Goal: Information Seeking & Learning: Learn about a topic

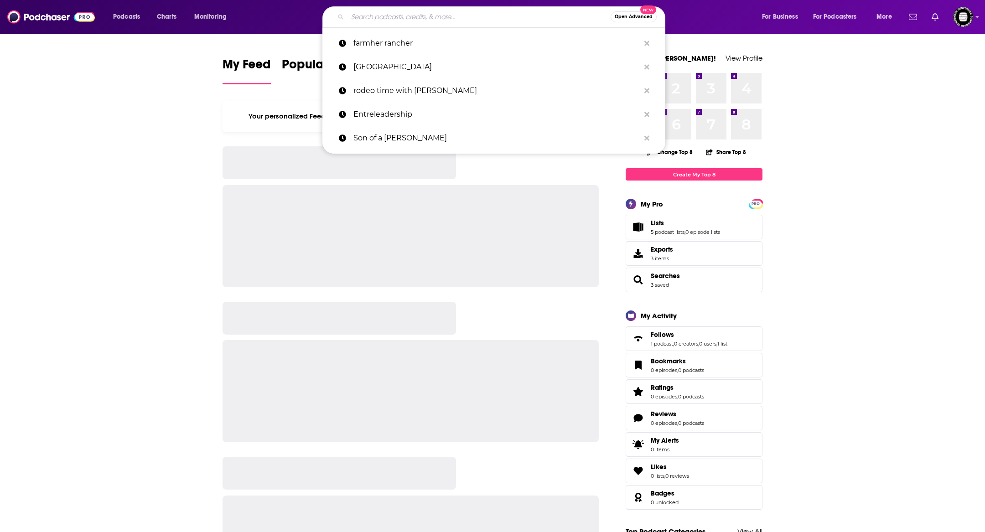
click at [502, 16] on input "Search podcasts, credits, & more..." at bounding box center [478, 17] width 263 height 15
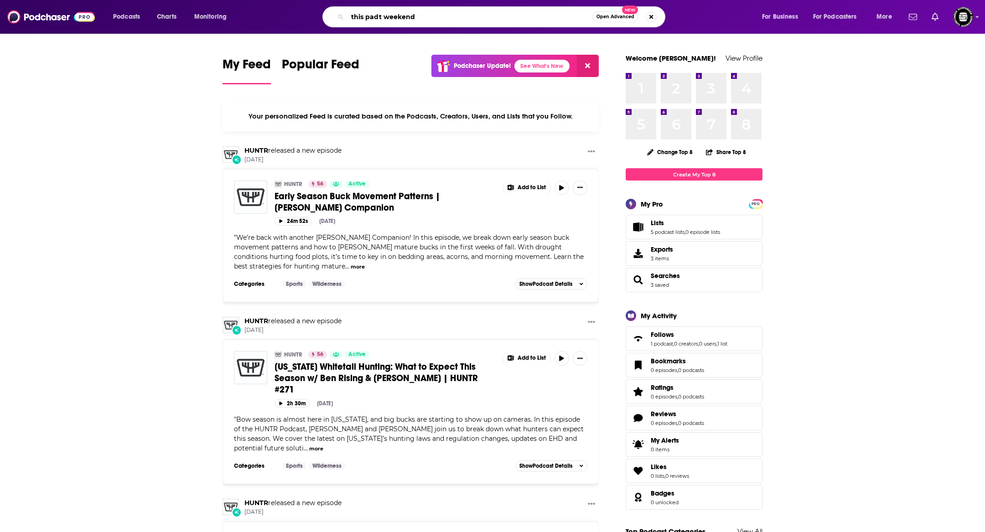
click at [377, 19] on input "this padt weekend" at bounding box center [469, 17] width 245 height 15
click at [535, 20] on input "this past weekend" at bounding box center [469, 17] width 245 height 15
type input "this past weekend"
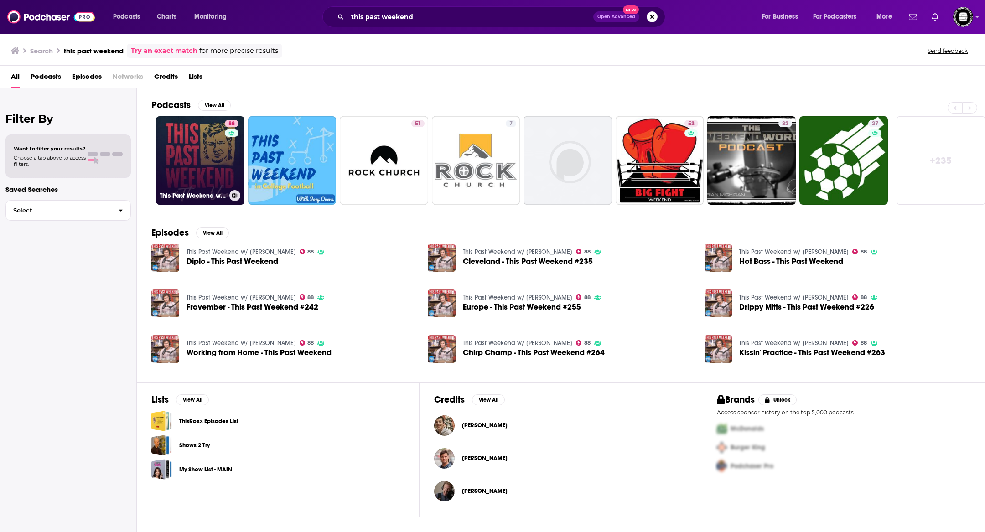
click at [212, 170] on link "88 This Past Weekend w/ [PERSON_NAME]" at bounding box center [200, 160] width 88 height 88
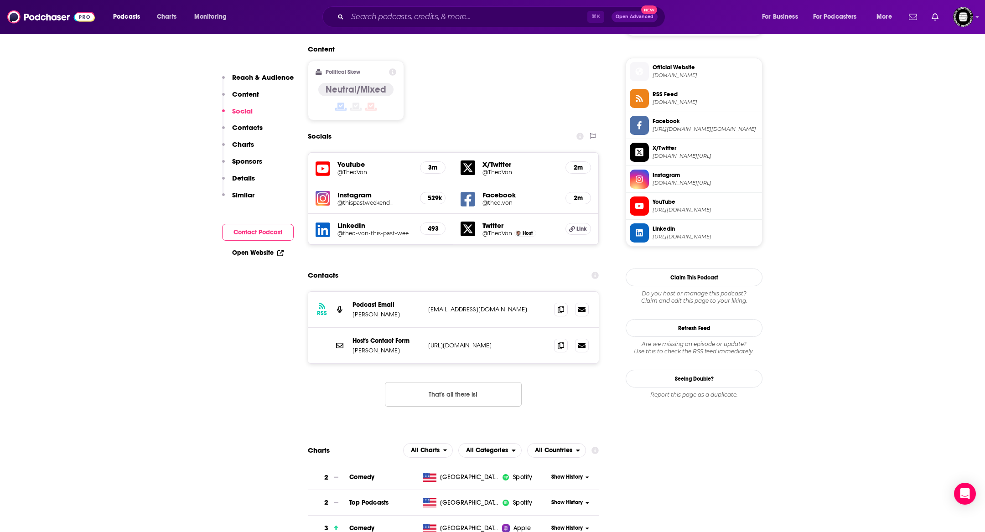
scroll to position [717, 0]
